Goal: Information Seeking & Learning: Compare options

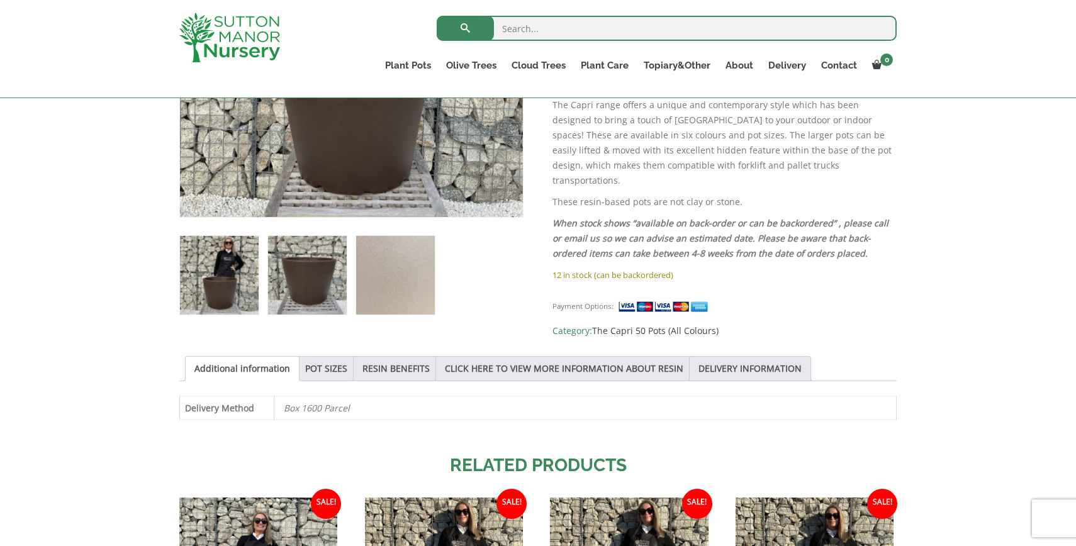
scroll to position [425, 0]
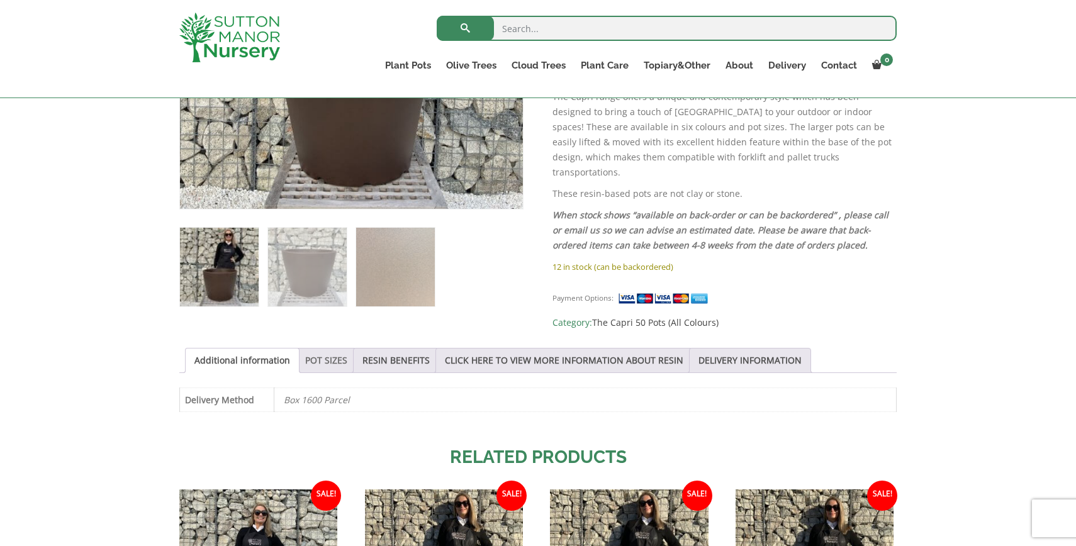
click at [329, 354] on link "POT SIZES" at bounding box center [326, 360] width 42 height 24
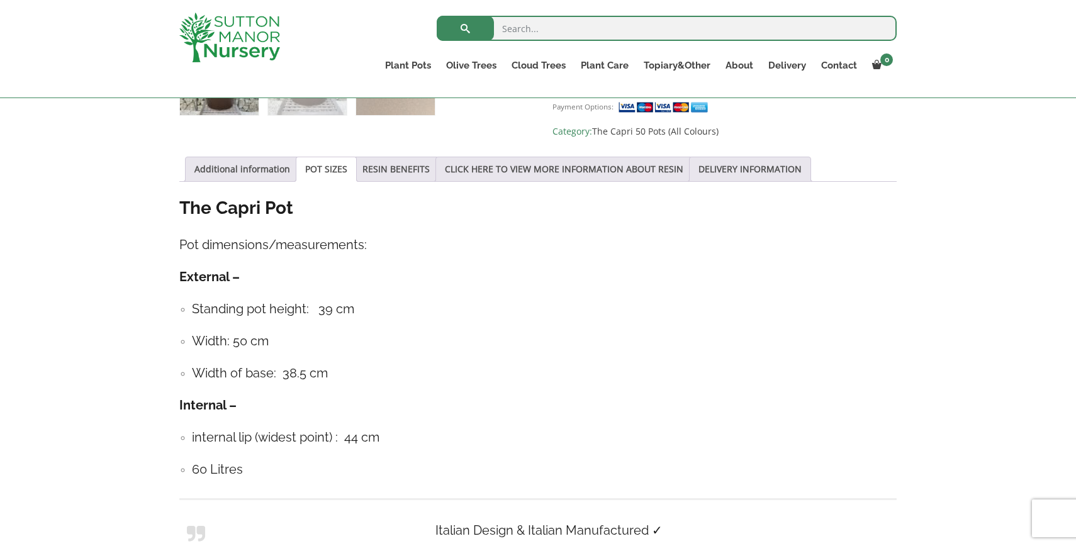
scroll to position [636, 0]
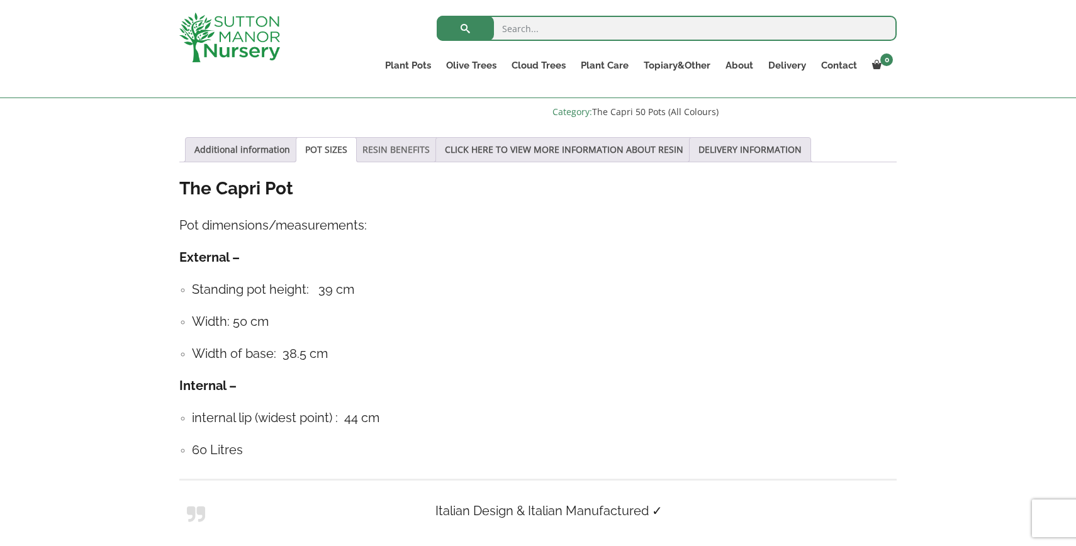
click at [404, 138] on link "RESIN BENEFITS" at bounding box center [395, 150] width 67 height 24
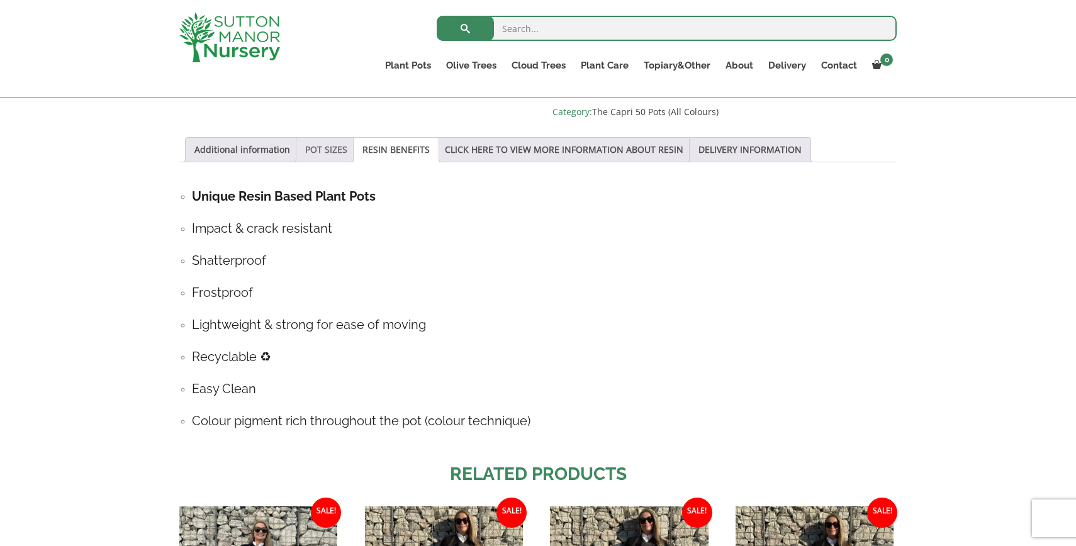
click at [328, 140] on link "POT SIZES" at bounding box center [326, 150] width 42 height 24
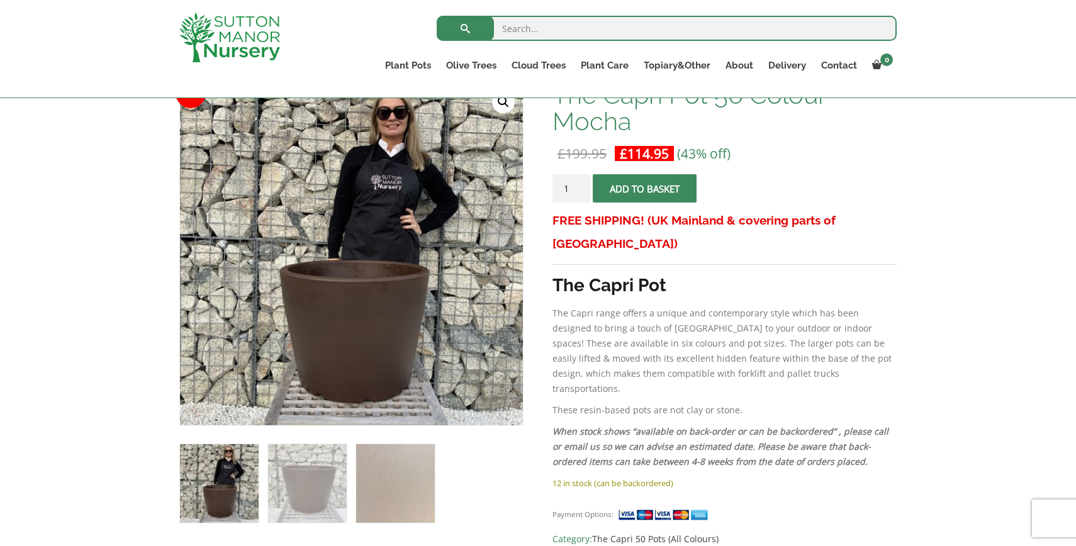
scroll to position [13, 0]
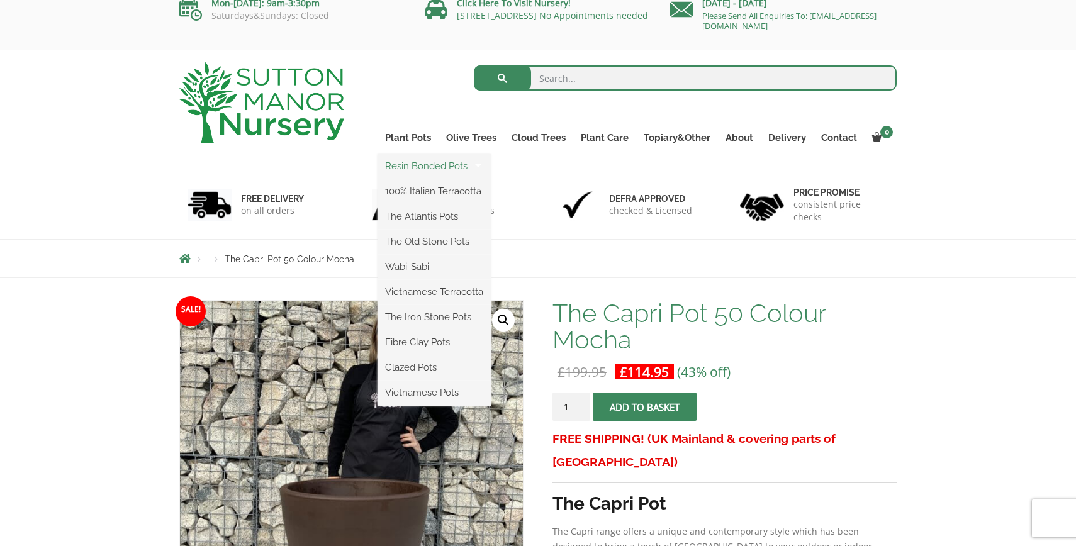
click at [423, 169] on link "Resin Bonded Pots" at bounding box center [433, 166] width 113 height 19
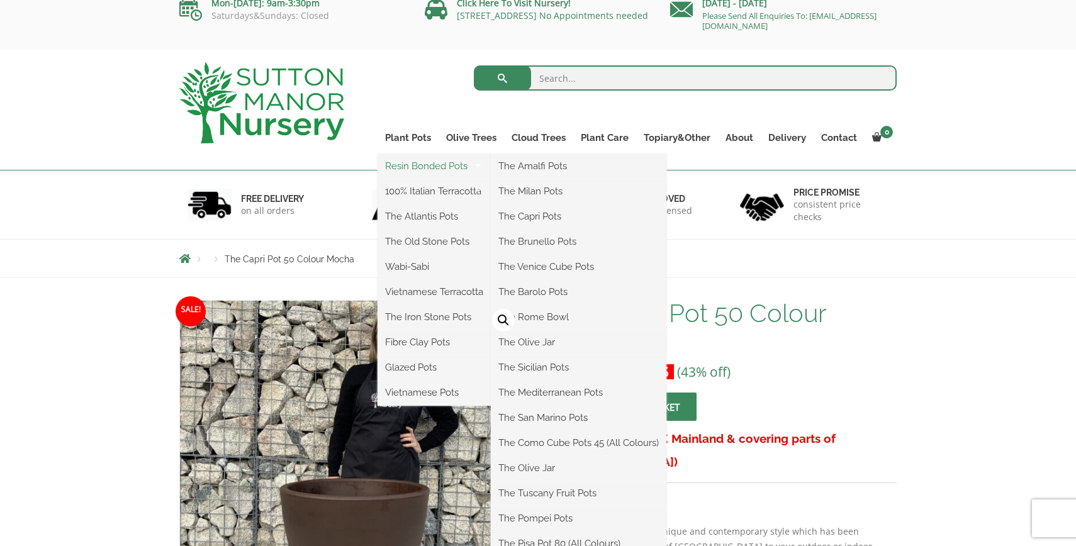
click at [423, 169] on link "Resin Bonded Pots" at bounding box center [433, 166] width 113 height 19
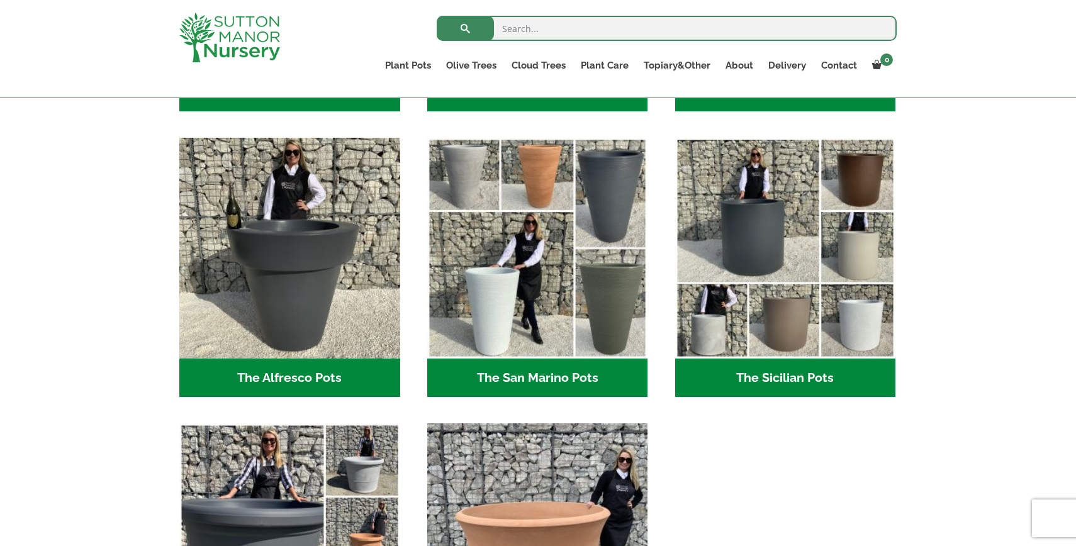
scroll to position [1445, 0]
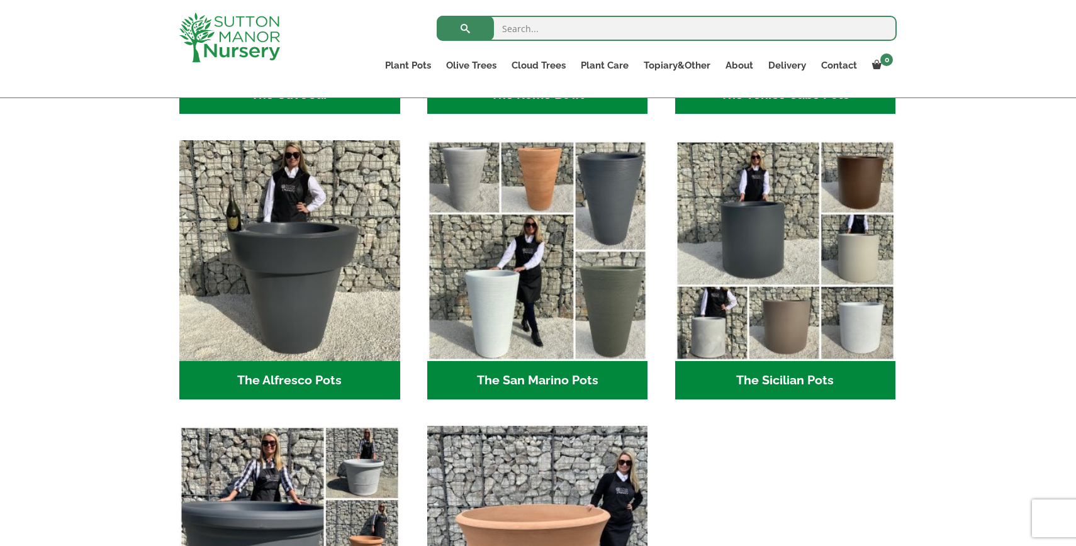
click at [514, 386] on h2 "The San Marino Pots (17)" at bounding box center [537, 380] width 221 height 39
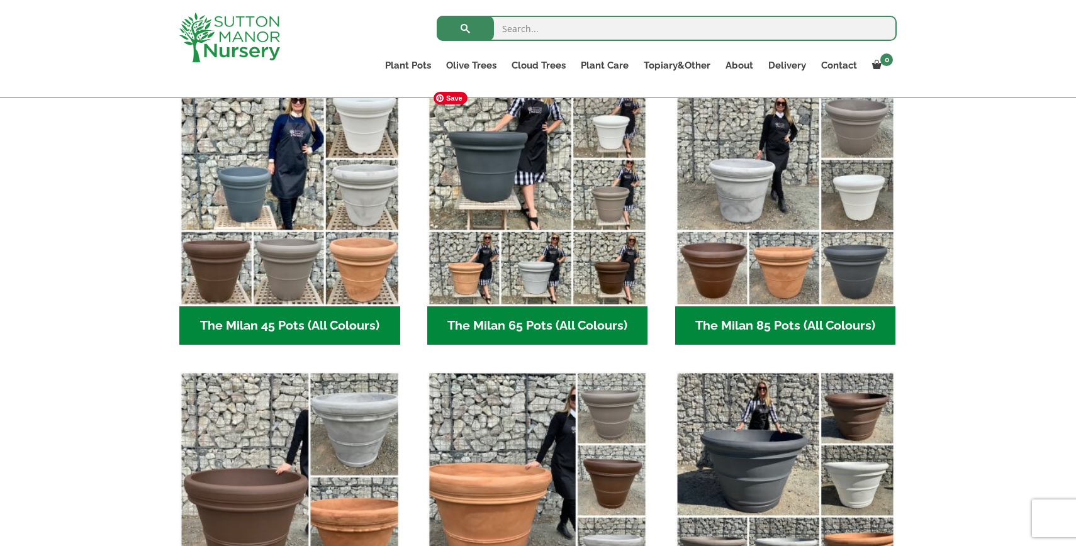
scroll to position [353, 0]
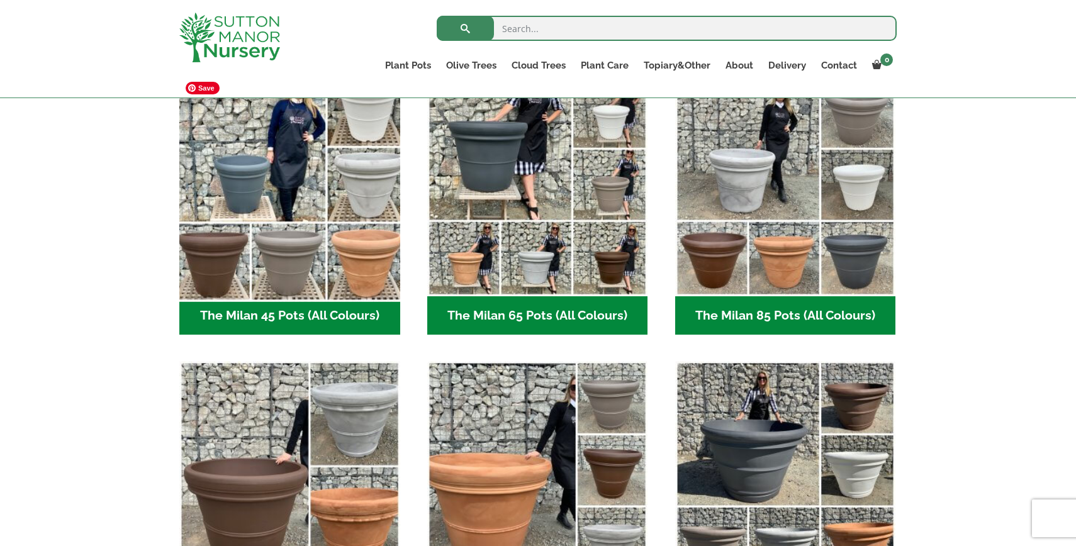
click at [304, 243] on img "Visit product category The Milan 45 Pots (All Colours)" at bounding box center [289, 185] width 231 height 231
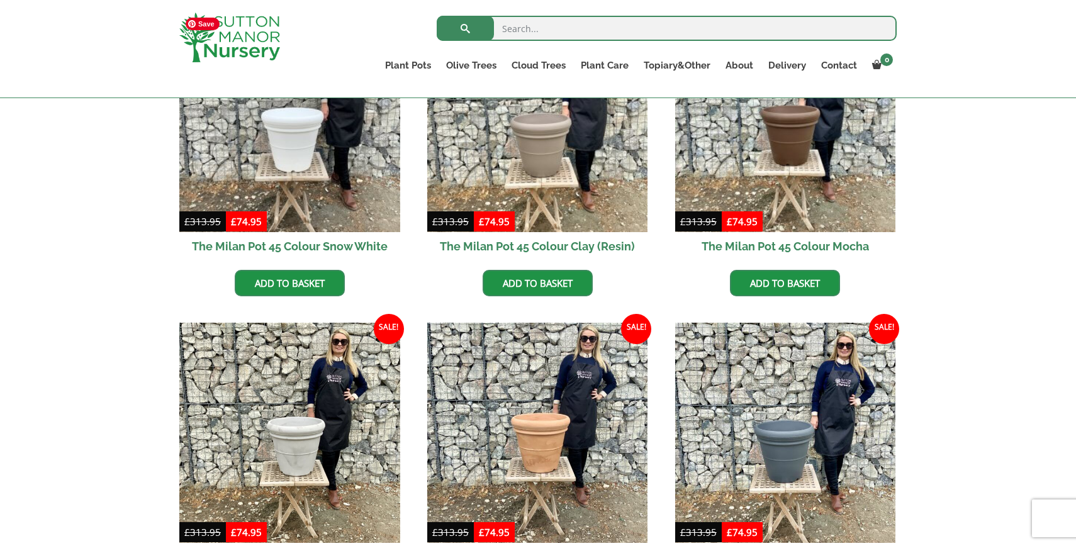
scroll to position [354, 0]
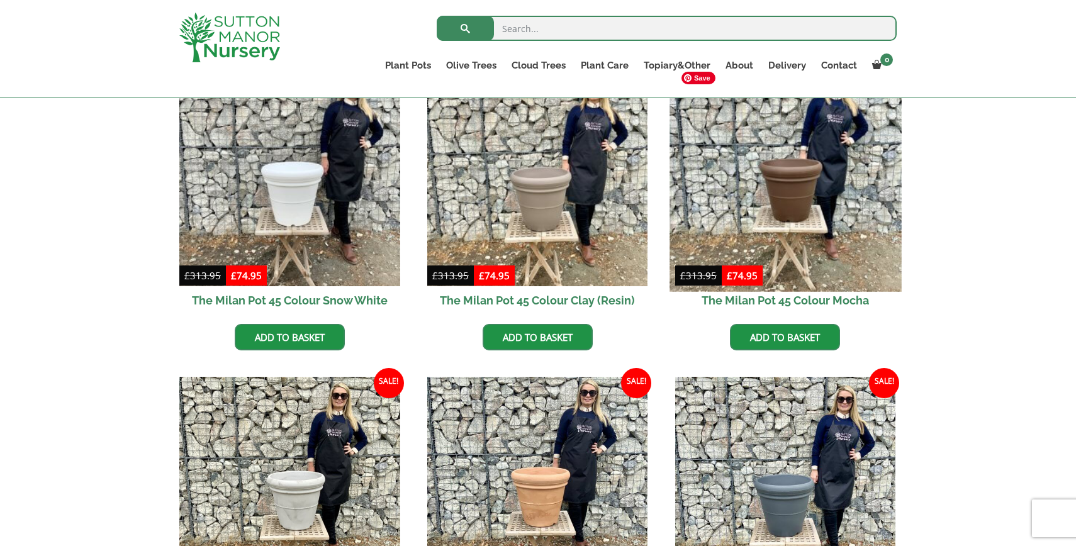
click at [826, 167] on img at bounding box center [784, 175] width 231 height 231
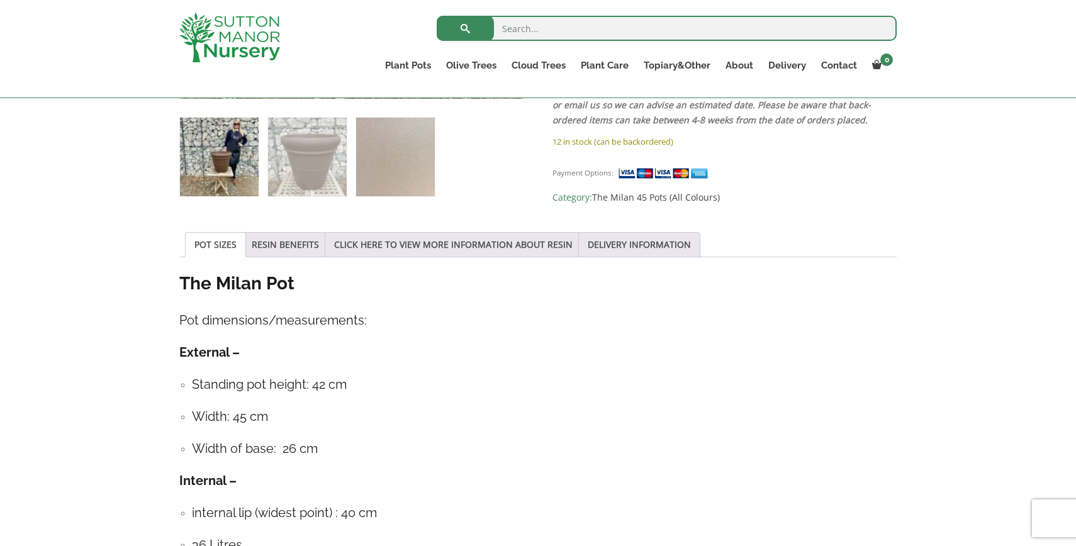
scroll to position [535, 0]
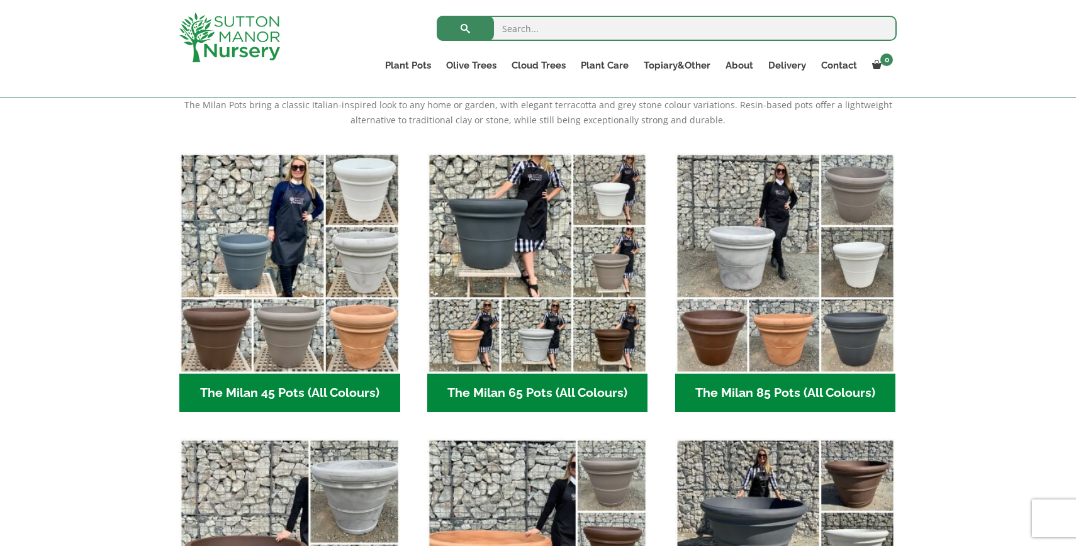
scroll to position [268, 0]
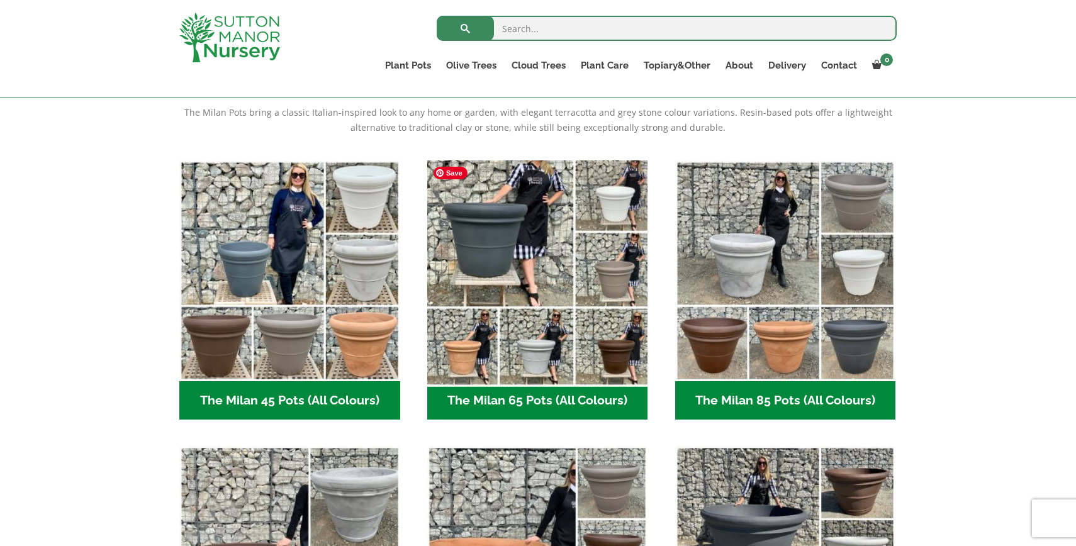
click at [569, 228] on img "Visit product category The Milan 65 Pots (All Colours)" at bounding box center [536, 270] width 231 height 231
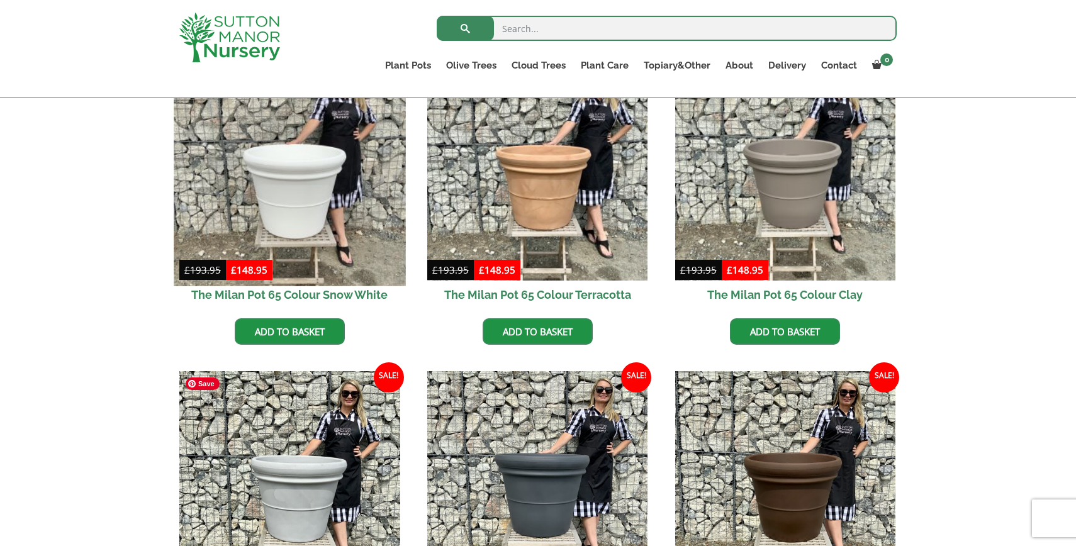
scroll to position [360, 0]
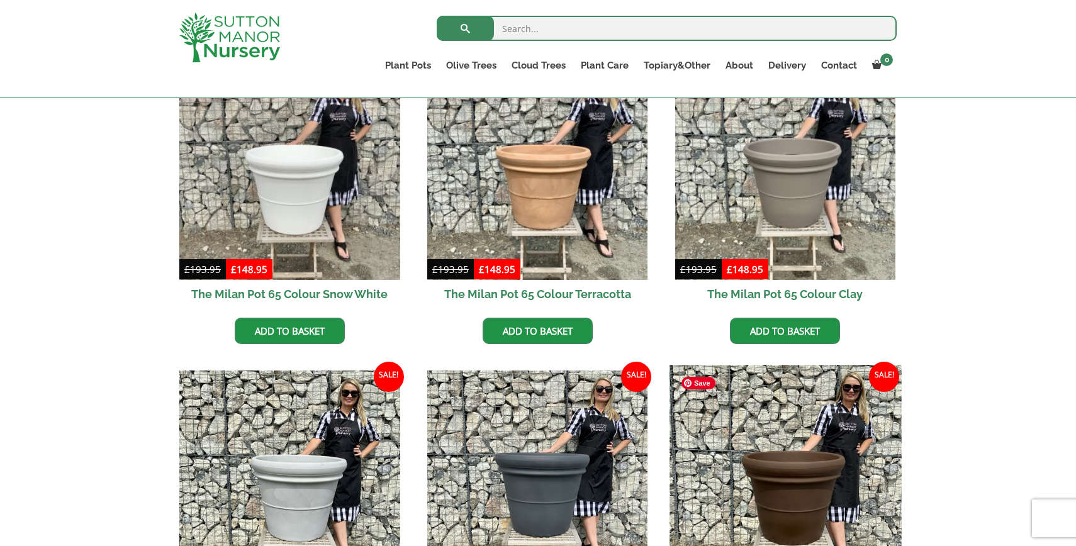
click at [825, 453] on img at bounding box center [784, 480] width 231 height 231
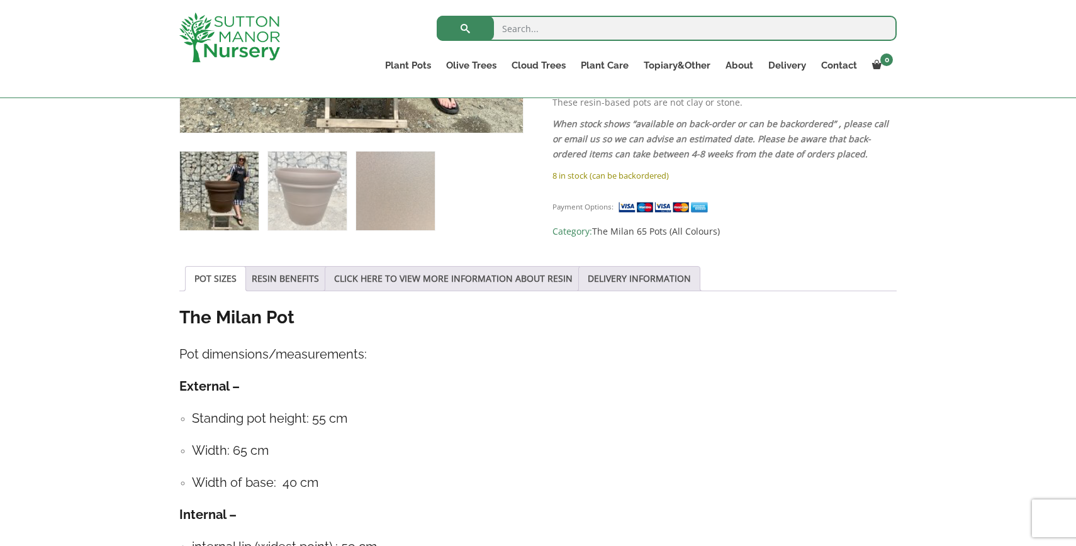
scroll to position [509, 0]
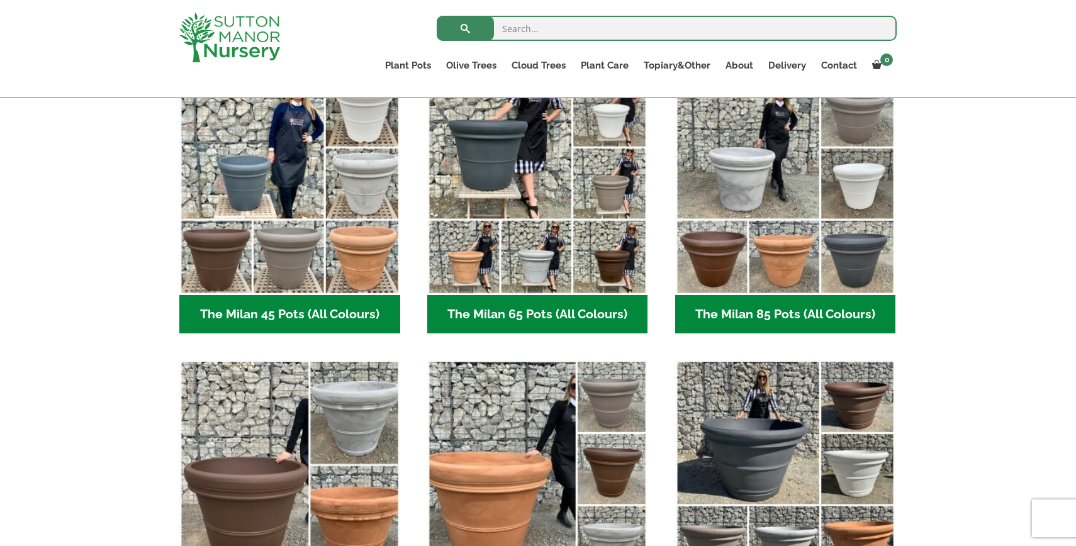
scroll to position [333, 0]
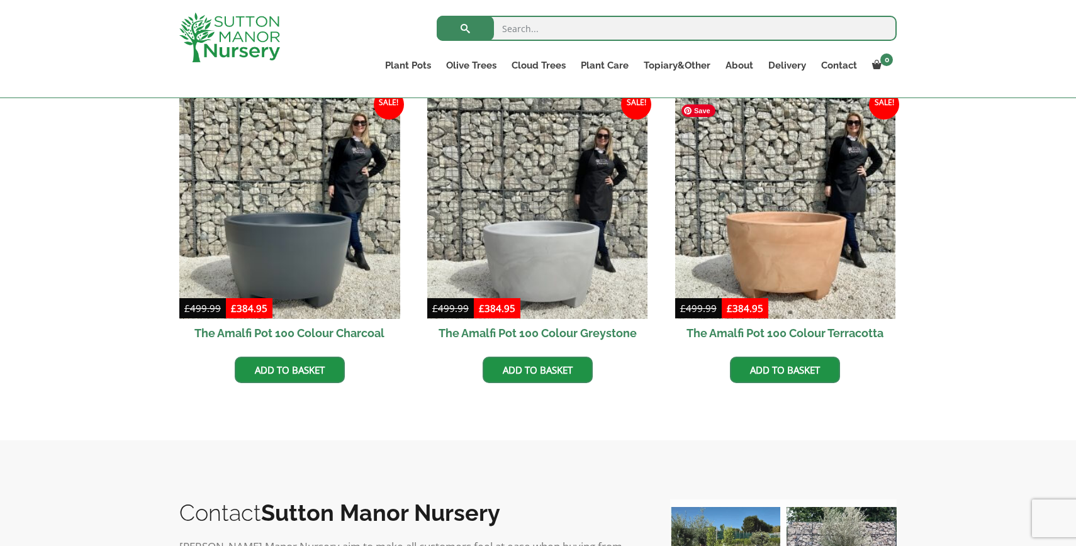
scroll to position [378, 0]
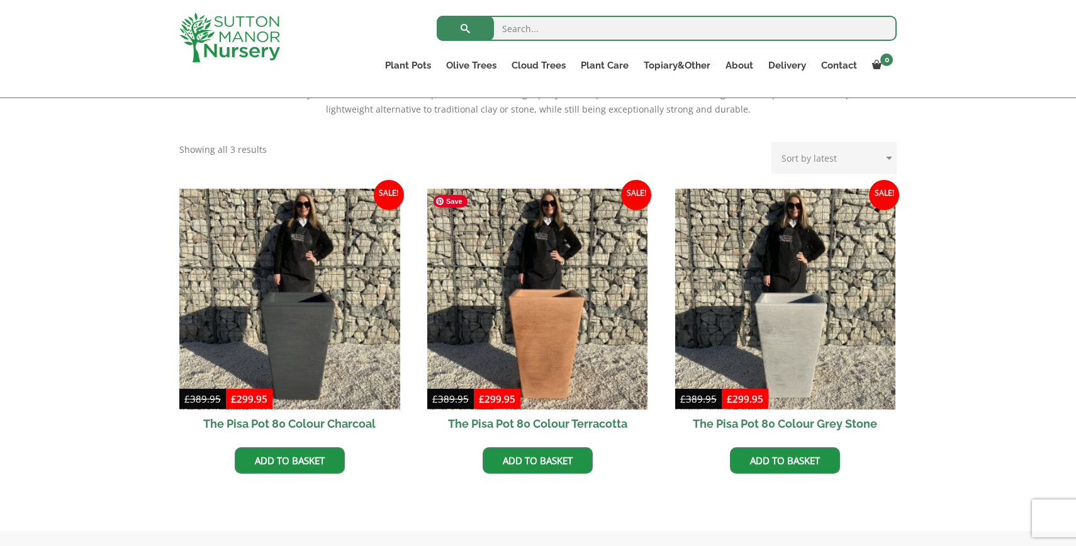
scroll to position [292, 0]
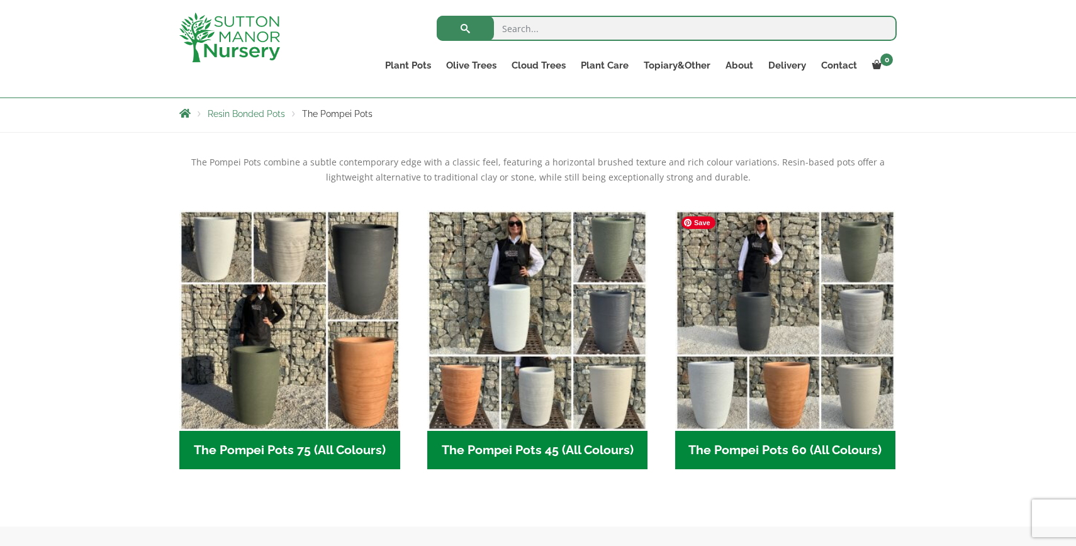
scroll to position [233, 0]
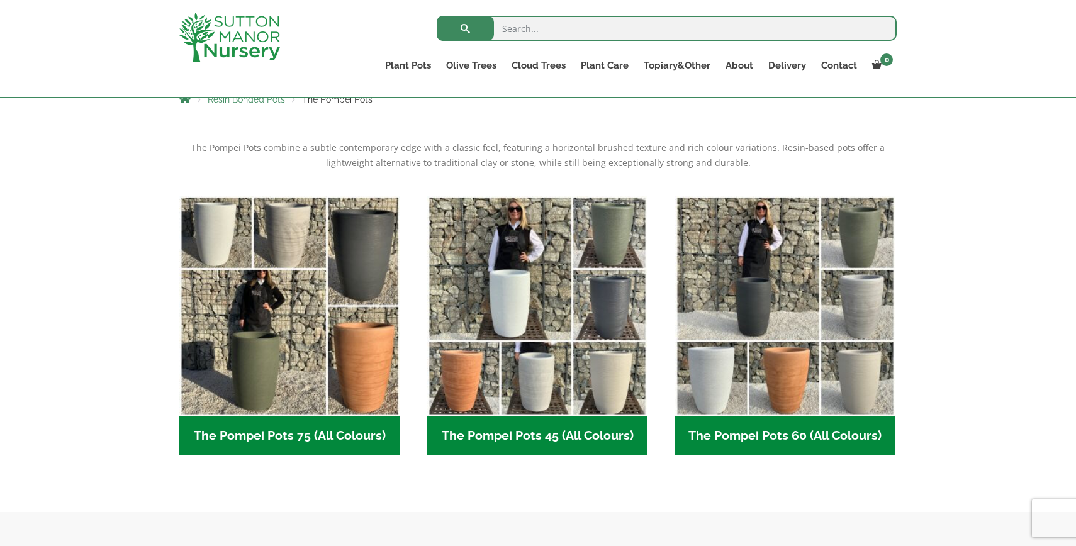
click at [818, 438] on h2 "The Pompei Pots 60 (All Colours) (6)" at bounding box center [785, 435] width 221 height 39
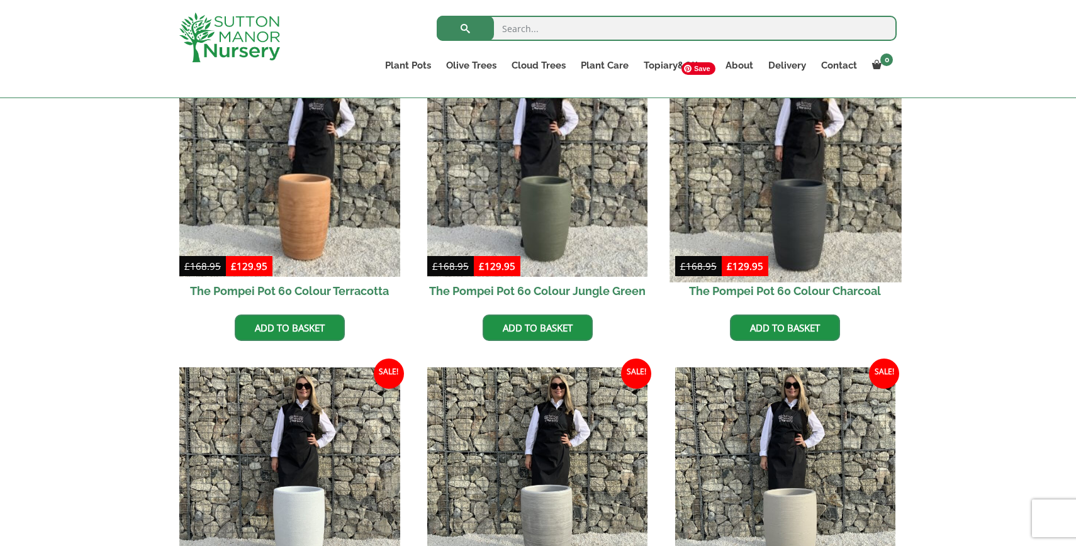
scroll to position [352, 0]
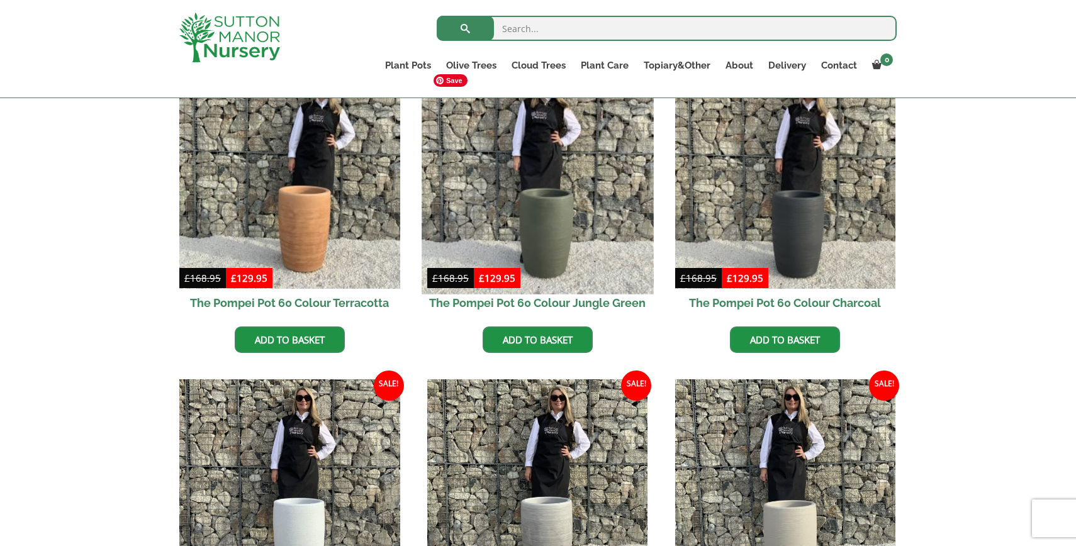
click at [520, 187] on img at bounding box center [536, 177] width 231 height 231
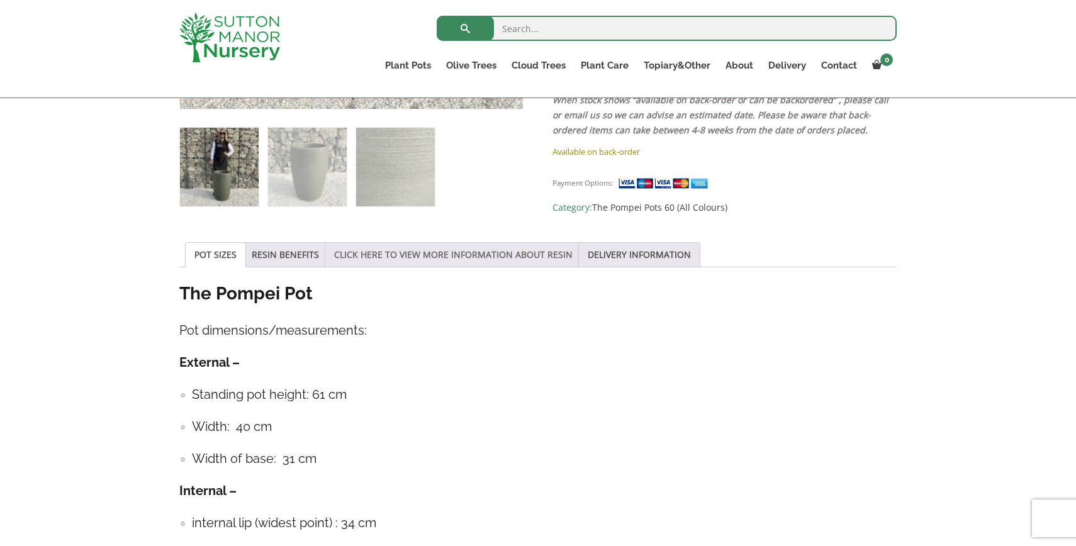
scroll to position [611, 0]
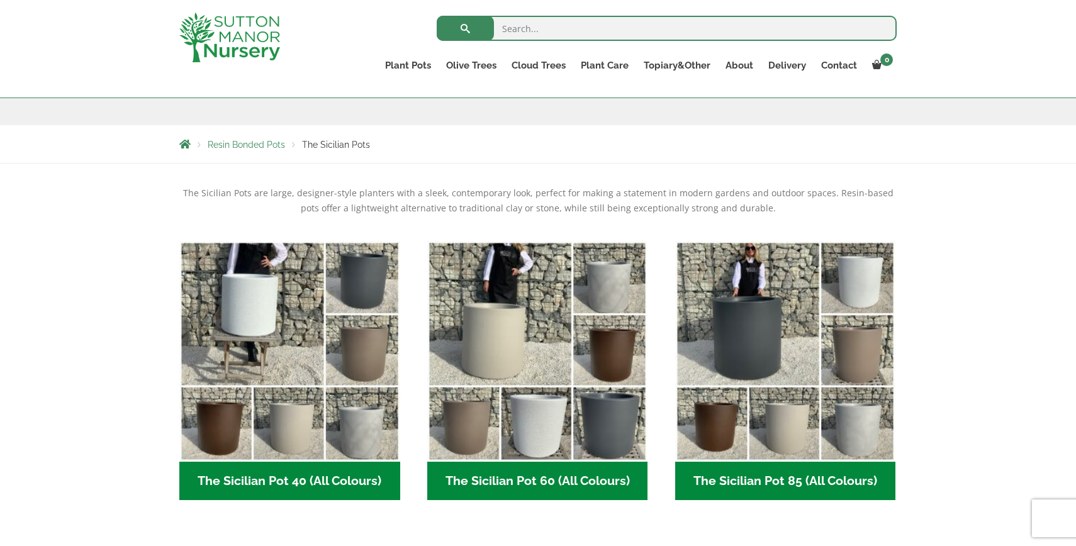
scroll to position [216, 0]
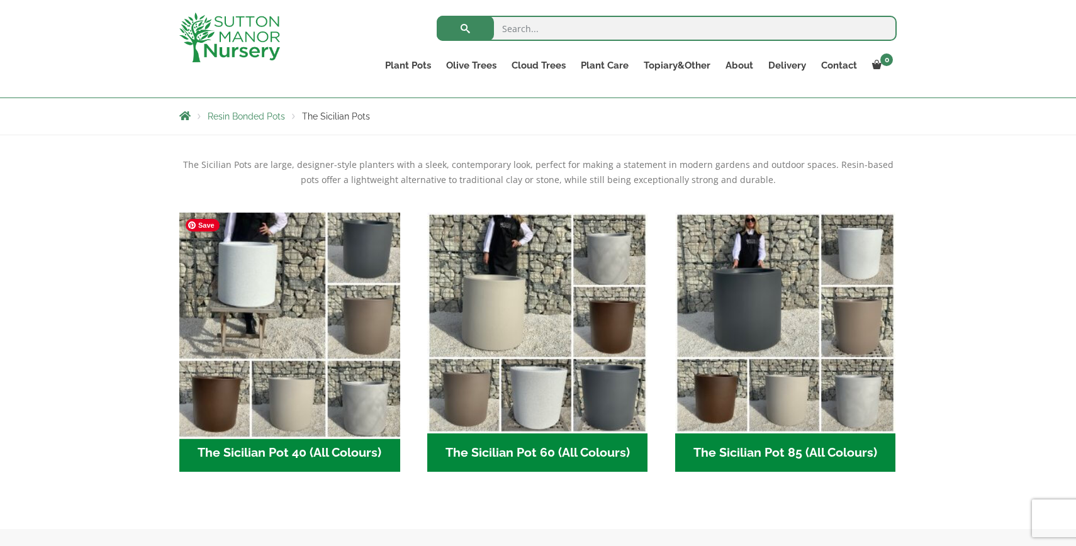
click at [207, 420] on img "Visit product category The Sicilian Pot 40 (All Colours)" at bounding box center [289, 322] width 231 height 231
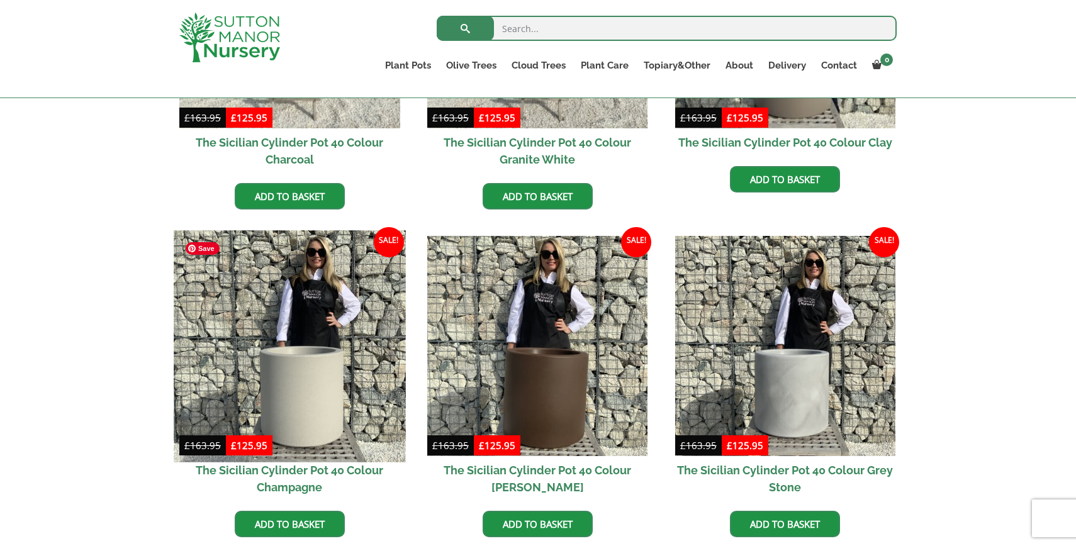
scroll to position [513, 0]
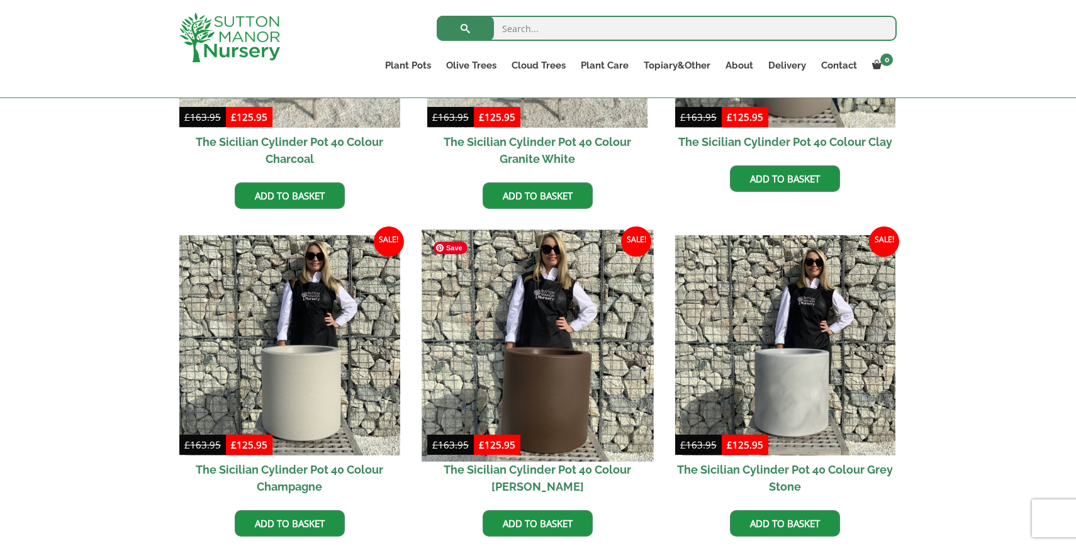
click at [562, 361] on img at bounding box center [536, 345] width 231 height 231
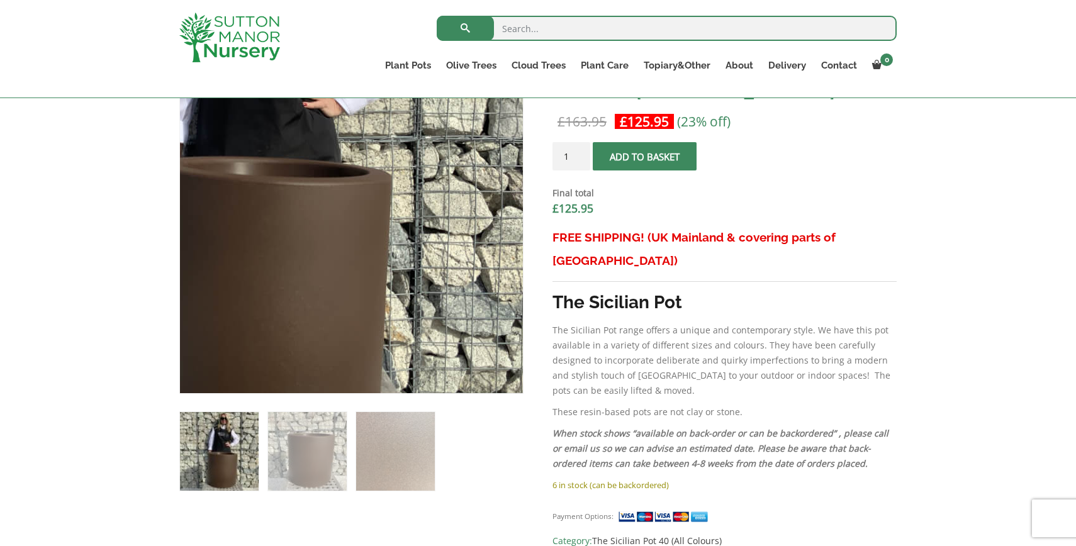
scroll to position [424, 0]
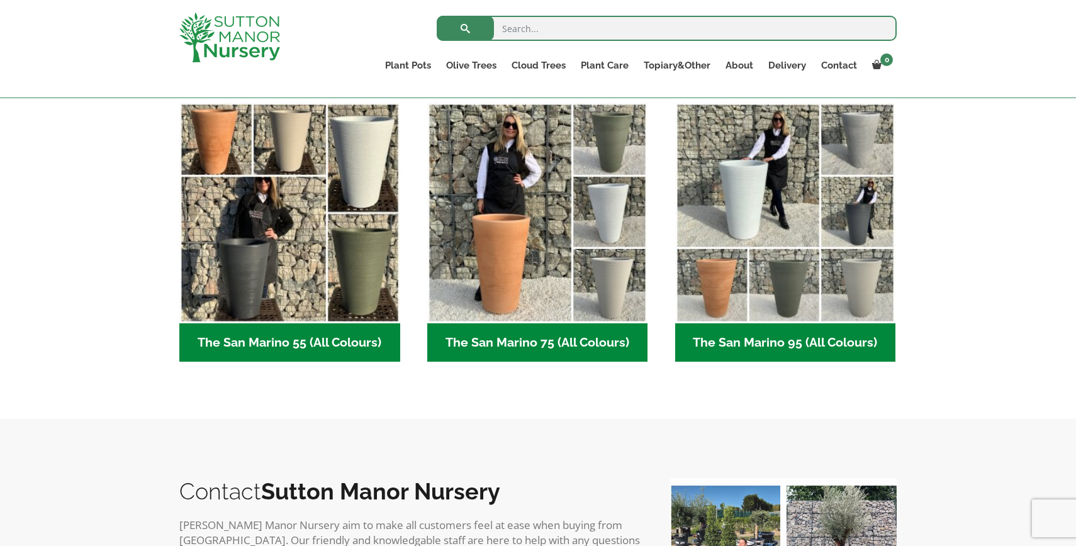
scroll to position [338, 0]
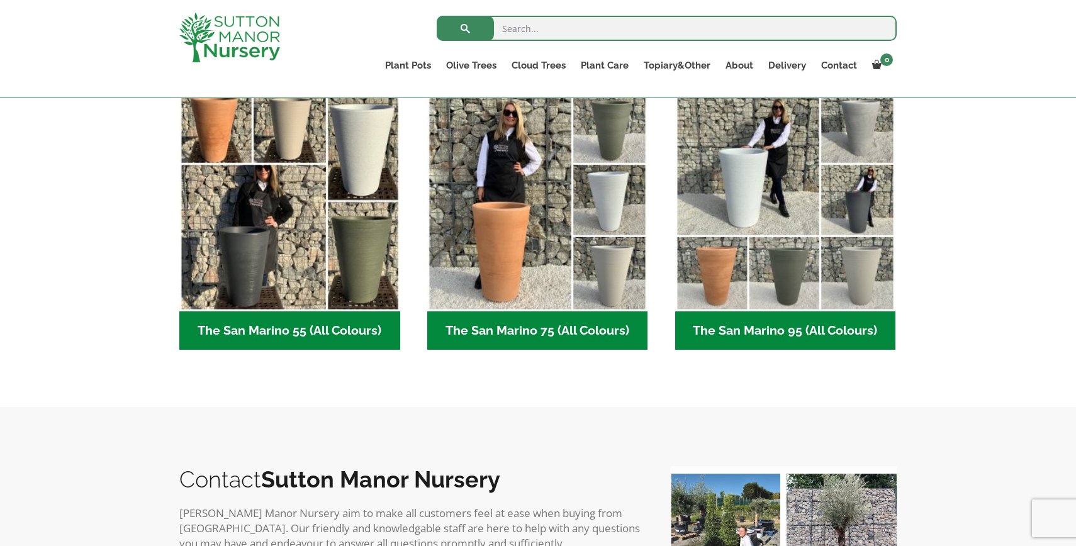
click at [255, 334] on h2 "The San Marino 55 (All Colours) (5)" at bounding box center [289, 330] width 221 height 39
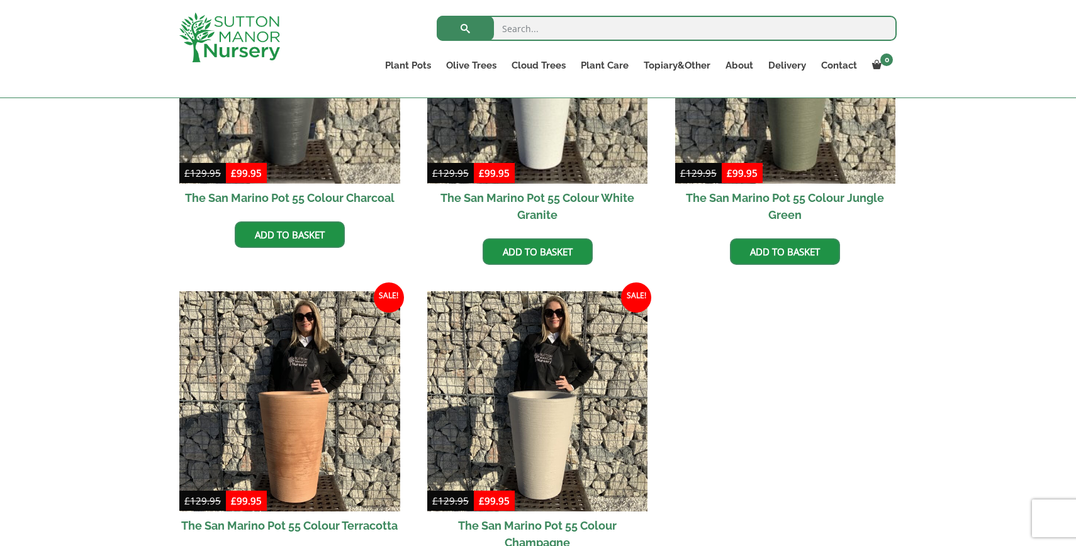
scroll to position [528, 0]
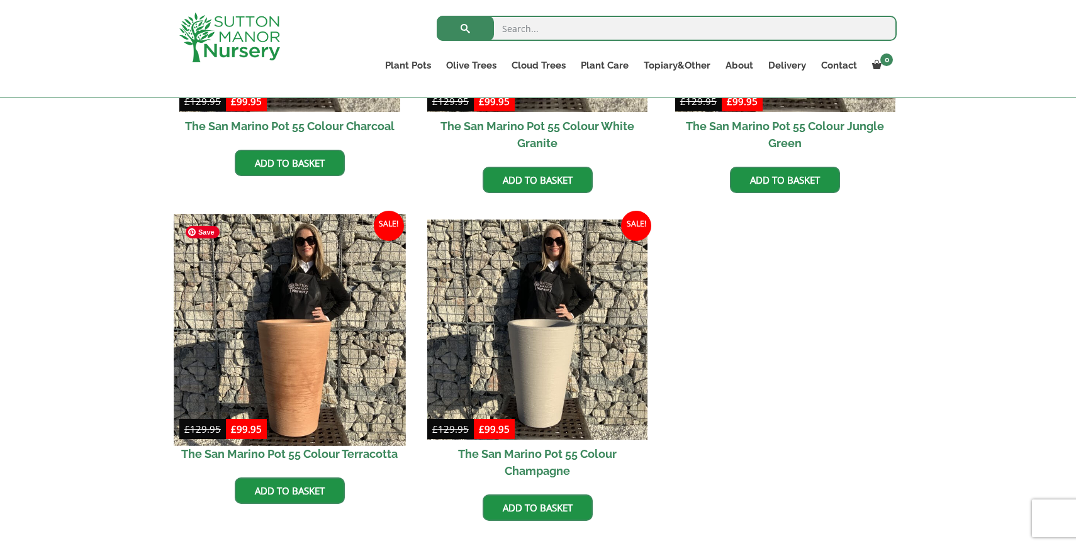
click at [327, 299] on img at bounding box center [289, 329] width 231 height 231
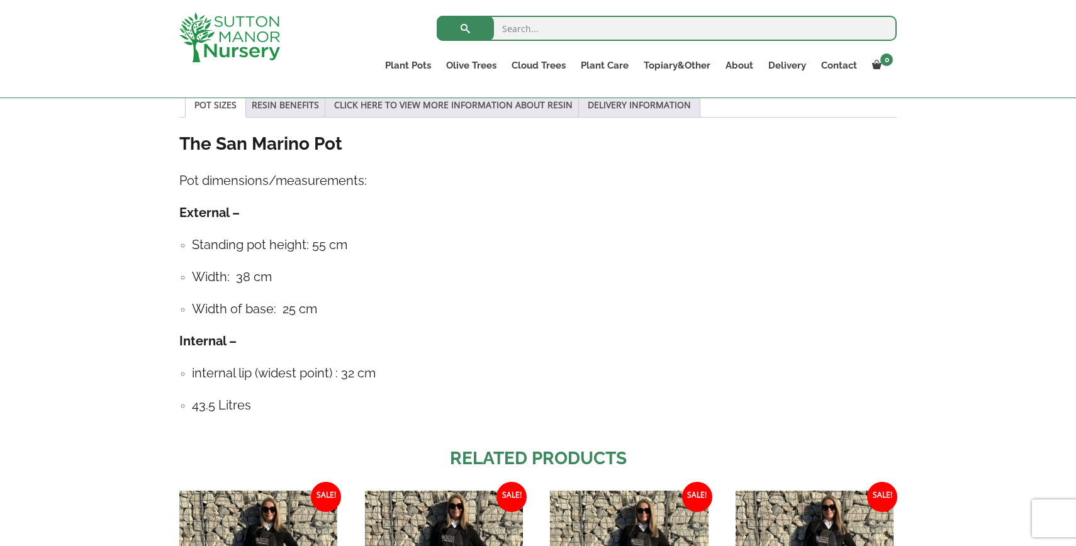
scroll to position [917, 0]
